Goal: Information Seeking & Learning: Learn about a topic

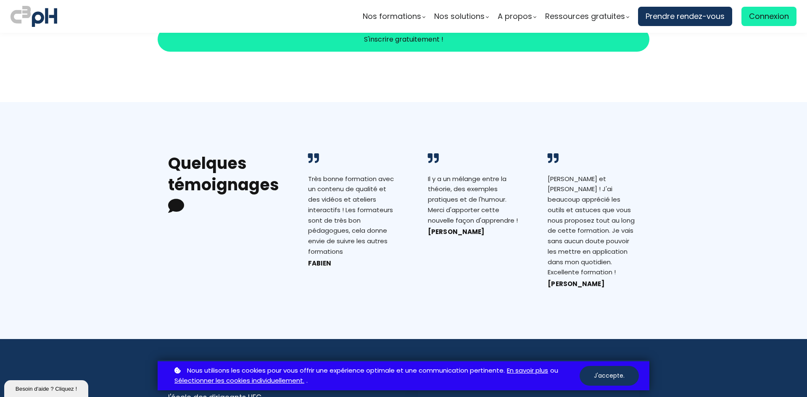
scroll to position [882, 0]
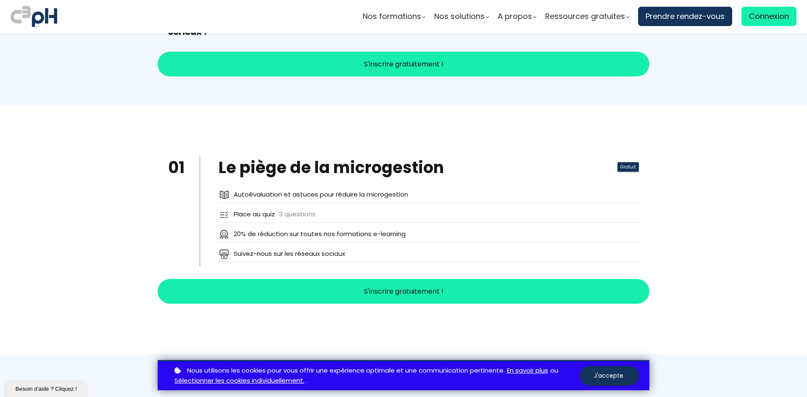
click at [360, 191] on div "Autoévaluation et astuces pour réduire la microgestion" at bounding box center [321, 195] width 174 height 11
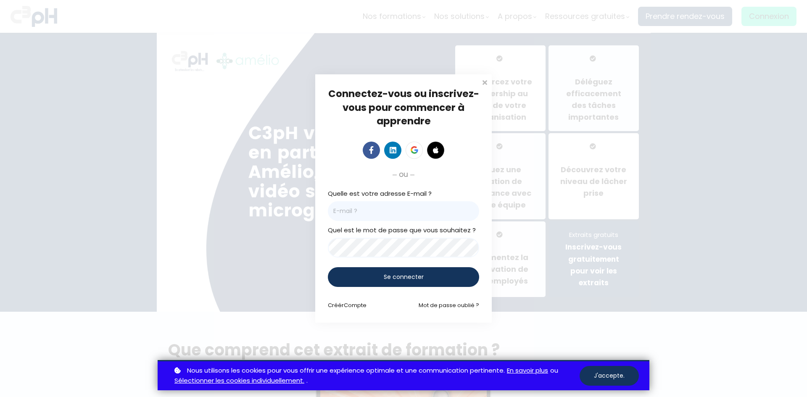
click at [487, 80] on span at bounding box center [484, 81] width 8 height 8
